Goal: Book appointment/travel/reservation

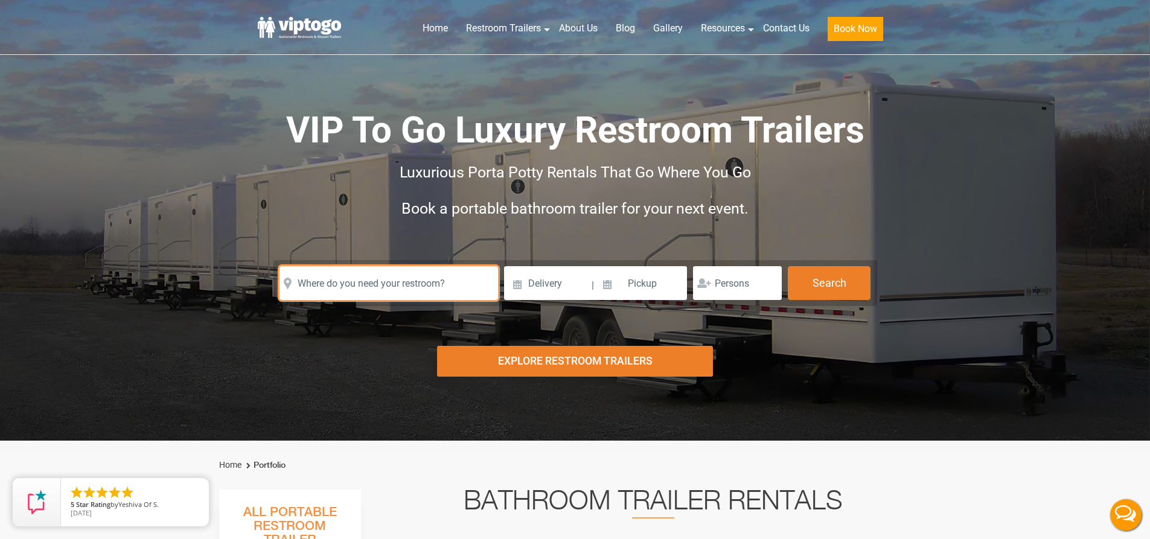
click at [474, 287] on input "text" at bounding box center [388, 283] width 218 height 34
click at [463, 287] on input "text" at bounding box center [388, 283] width 218 height 34
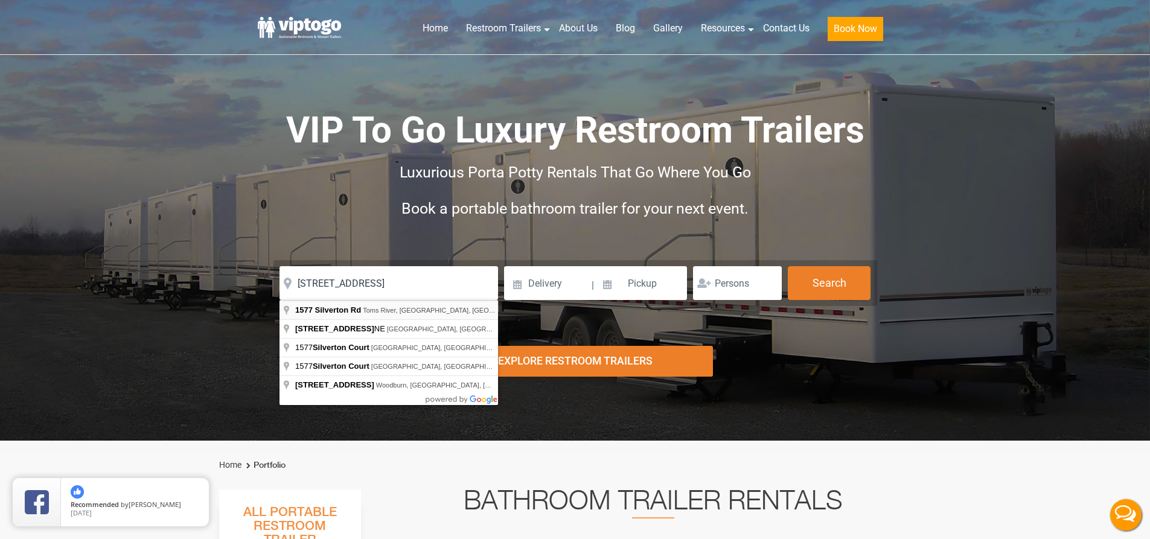
type input "[STREET_ADDRESS]"
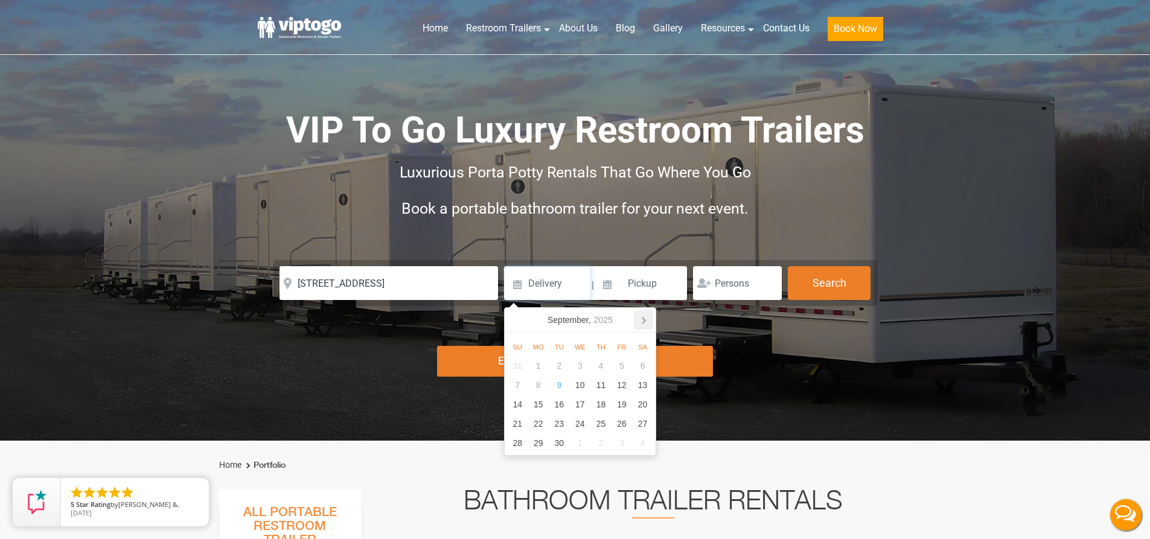
click at [646, 319] on icon at bounding box center [643, 319] width 19 height 19
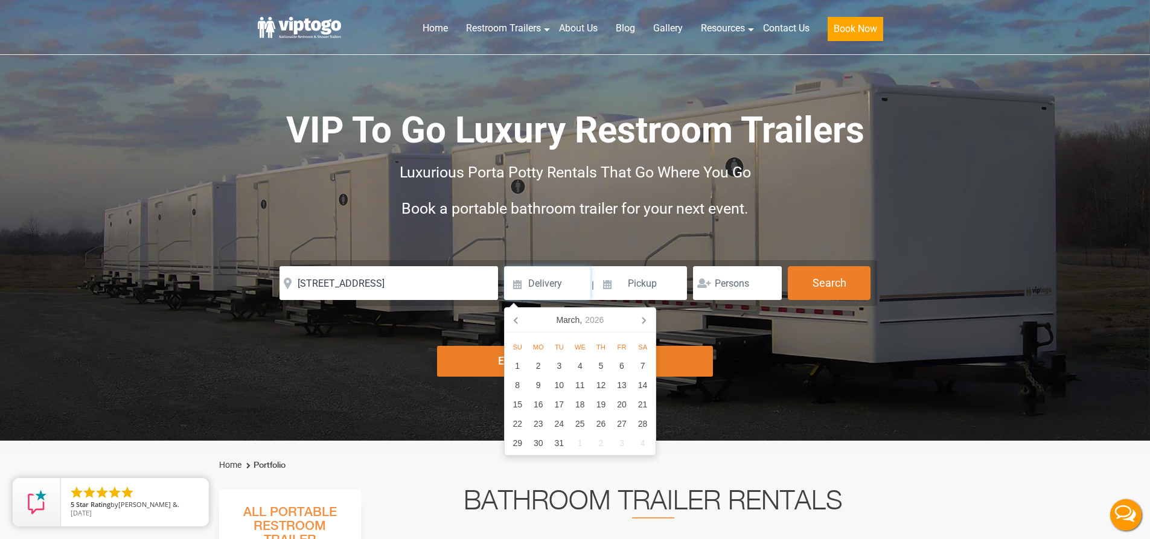
click at [646, 319] on icon at bounding box center [643, 319] width 19 height 19
click at [649, 424] on div "23" at bounding box center [642, 423] width 21 height 19
type input "[DATE]"
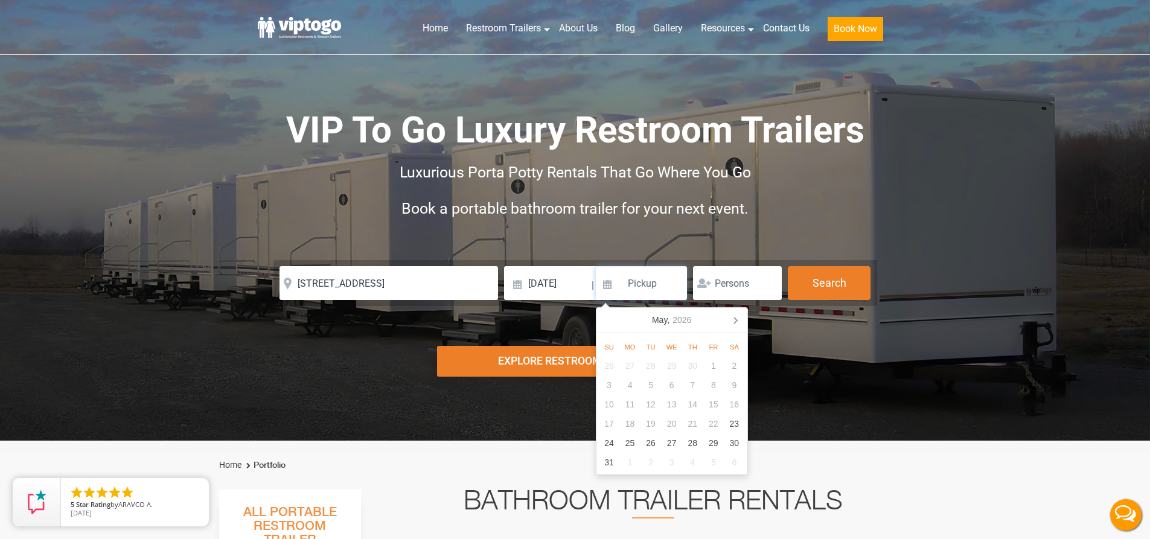
click at [642, 292] on input at bounding box center [642, 283] width 92 height 34
click at [734, 322] on icon at bounding box center [735, 320] width 3 height 6
click at [611, 316] on icon at bounding box center [608, 319] width 19 height 19
click at [625, 439] on div "25" at bounding box center [629, 442] width 21 height 19
type input "[DATE]"
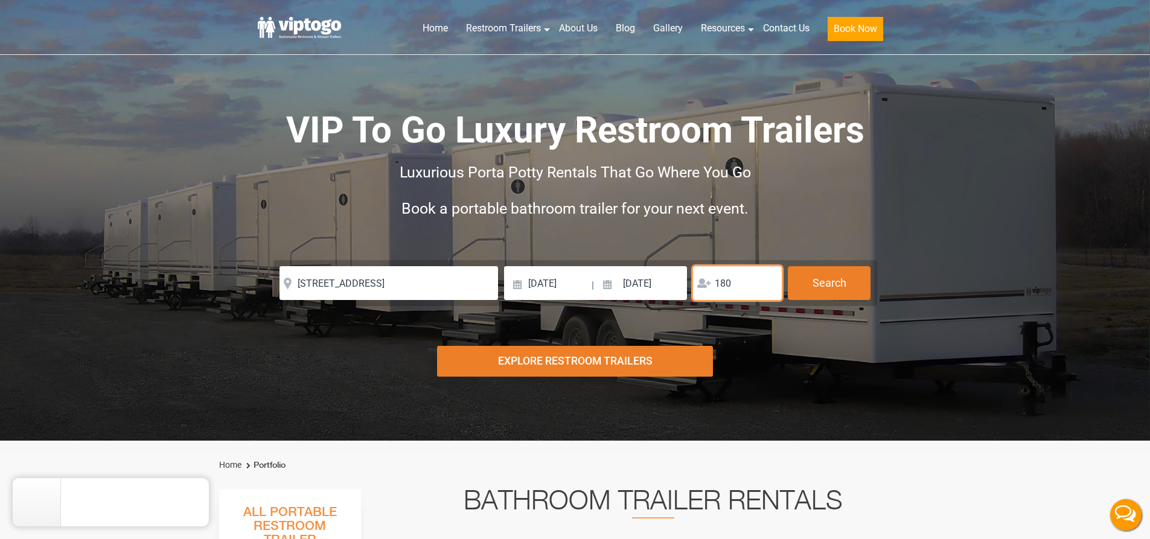
type input "180"
click at [559, 366] on div "Explore Restroom Trailers" at bounding box center [575, 361] width 276 height 31
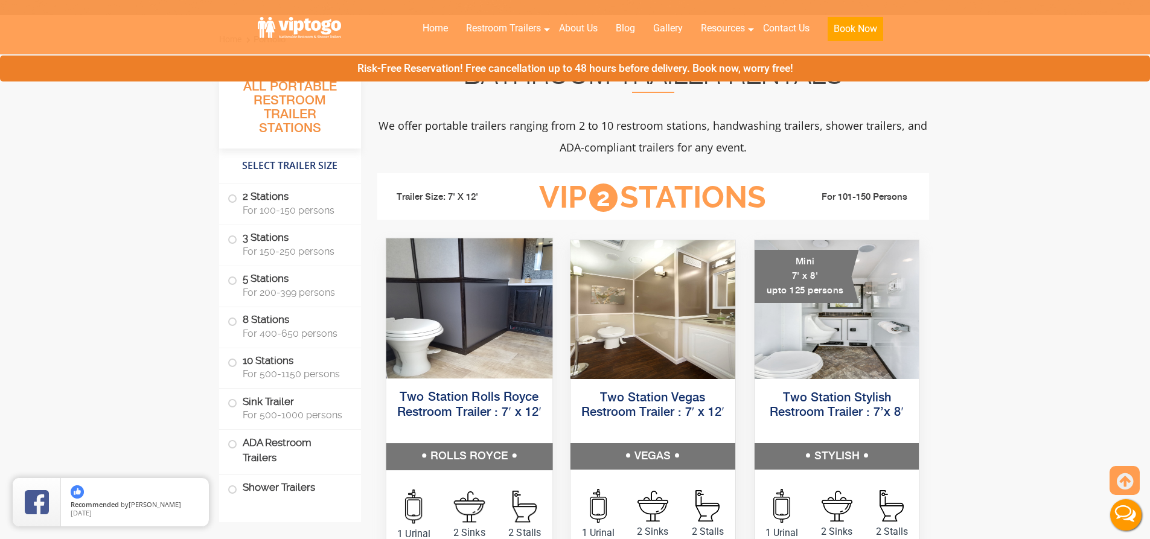
scroll to position [441, 0]
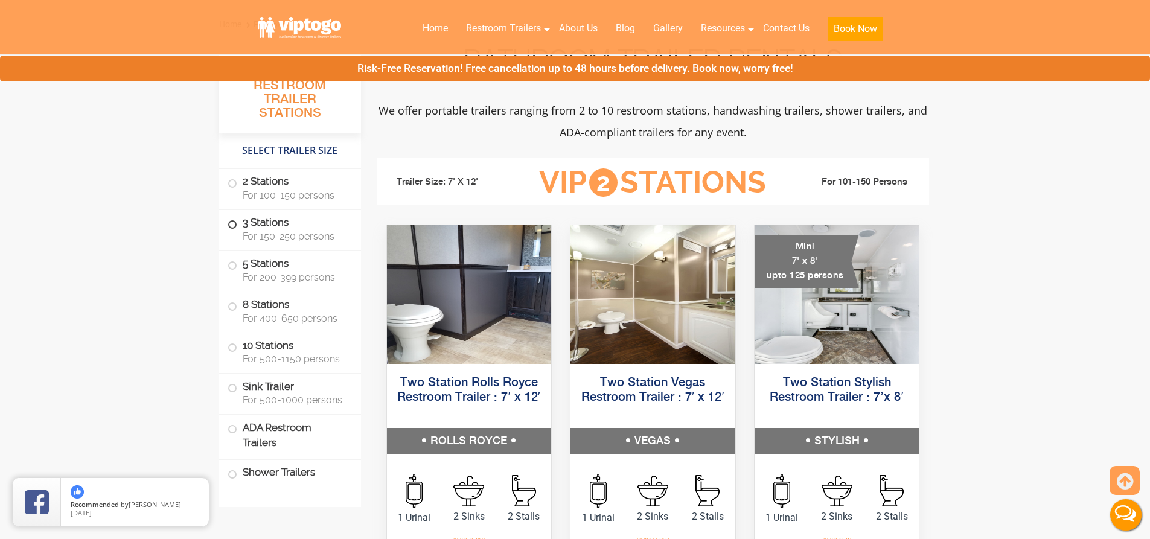
click at [234, 222] on span at bounding box center [232, 224] width 5 height 5
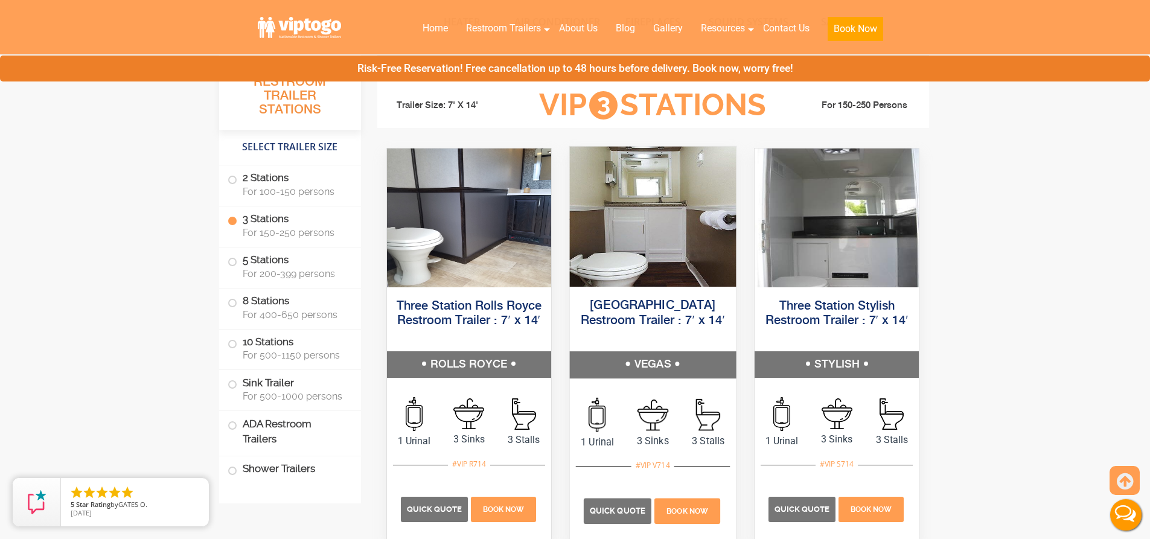
scroll to position [1287, 0]
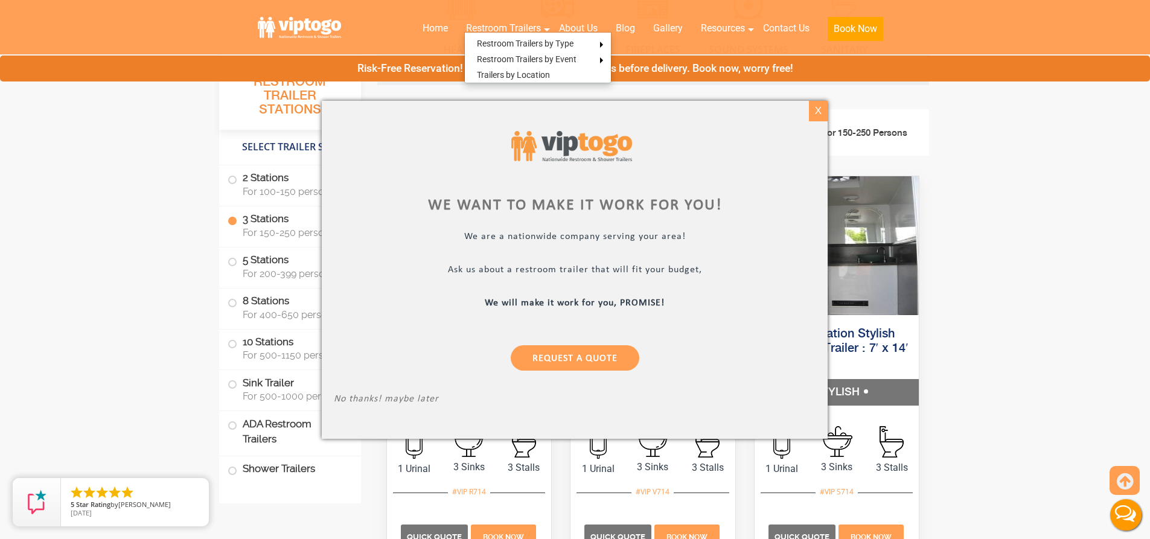
click at [820, 113] on div "X" at bounding box center [818, 111] width 19 height 21
